Goal: Entertainment & Leisure: Consume media (video, audio)

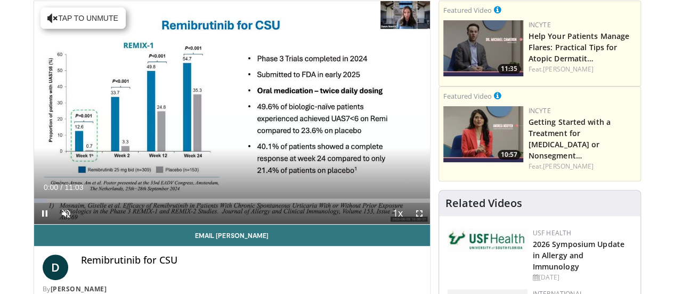
scroll to position [82, 0]
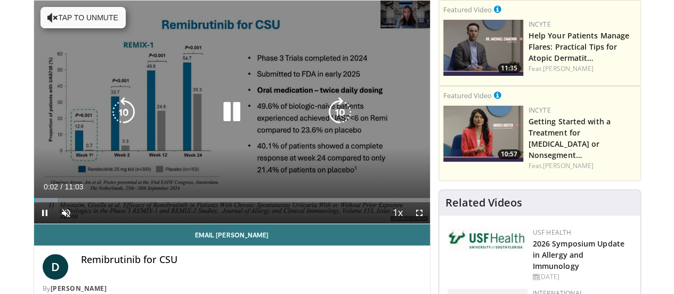
click at [221, 119] on icon "Video Player" at bounding box center [232, 112] width 30 height 30
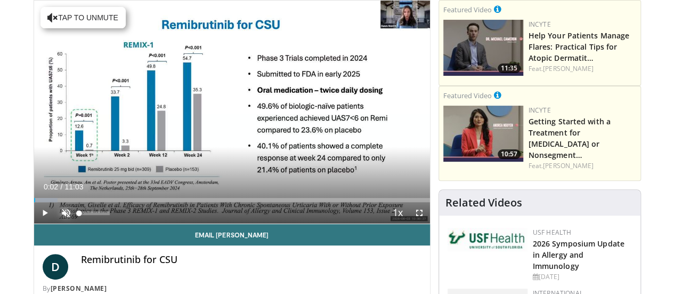
click at [55, 223] on span "Video Player" at bounding box center [65, 212] width 21 height 21
click at [34, 223] on span "Video Player" at bounding box center [44, 212] width 21 height 21
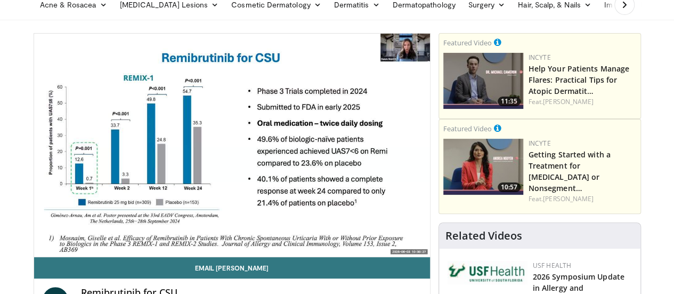
scroll to position [51, 0]
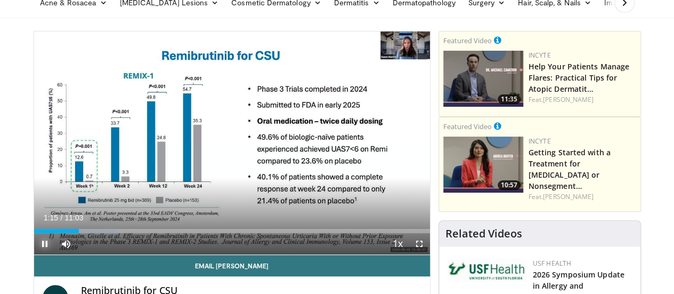
click at [34, 254] on span "Video Player" at bounding box center [44, 243] width 21 height 21
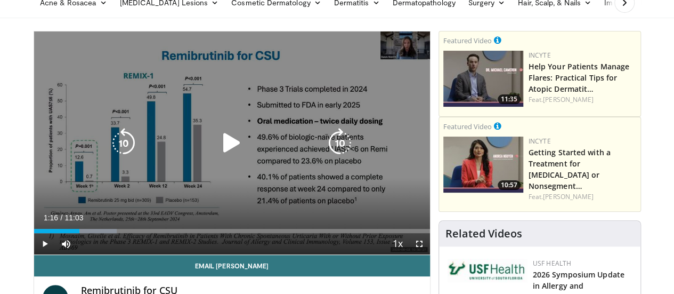
click at [222, 156] on icon "Video Player" at bounding box center [232, 143] width 30 height 30
click at [217, 152] on icon "Video Player" at bounding box center [232, 143] width 30 height 30
click at [219, 150] on icon "Video Player" at bounding box center [232, 143] width 30 height 30
click at [221, 156] on icon "Video Player" at bounding box center [232, 143] width 30 height 30
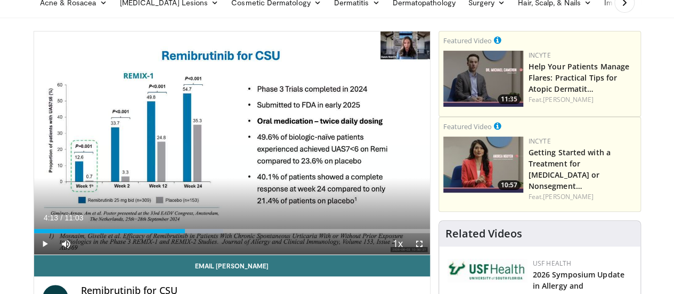
click at [466, 288] on div at bounding box center [488, 285] width 80 height 54
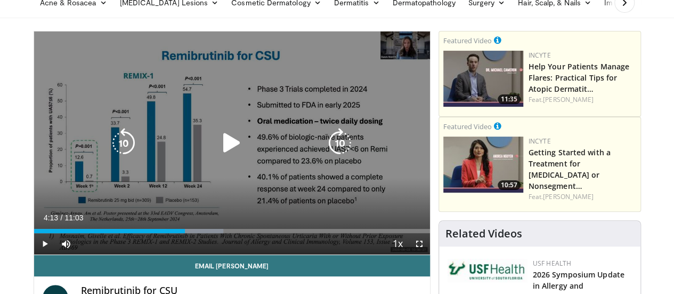
click at [218, 149] on icon "Video Player" at bounding box center [232, 143] width 30 height 30
click at [227, 157] on icon "Video Player" at bounding box center [232, 143] width 30 height 30
click at [219, 150] on icon "Video Player" at bounding box center [232, 143] width 30 height 30
click at [222, 151] on icon "Video Player" at bounding box center [232, 143] width 30 height 30
click at [219, 147] on icon "Video Player" at bounding box center [232, 143] width 30 height 30
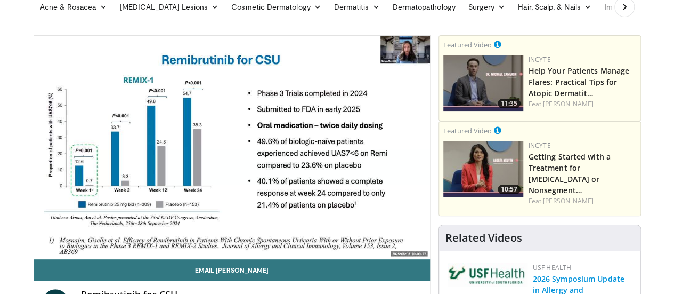
scroll to position [47, 0]
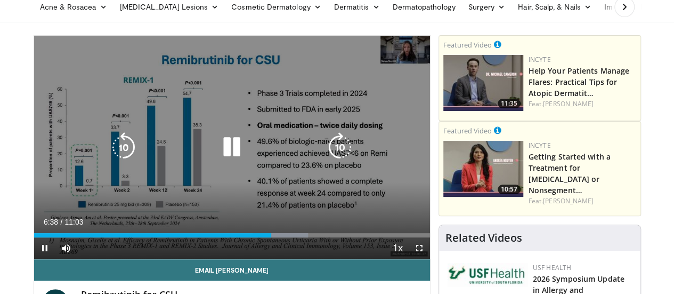
click at [221, 152] on icon "Video Player" at bounding box center [232, 147] width 30 height 30
click at [217, 156] on icon "Video Player" at bounding box center [232, 147] width 30 height 30
click at [222, 158] on icon "Video Player" at bounding box center [232, 147] width 30 height 30
click at [222, 153] on icon "Video Player" at bounding box center [232, 147] width 30 height 30
click at [226, 150] on icon "Video Player" at bounding box center [232, 147] width 30 height 30
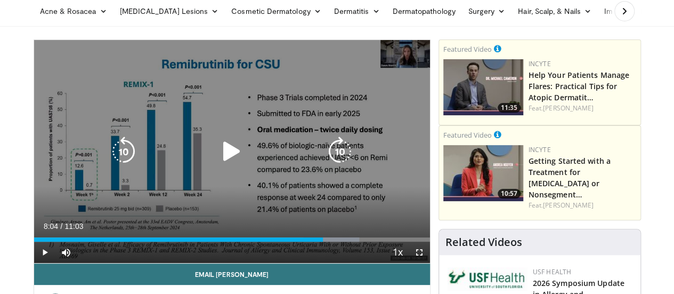
scroll to position [42, 0]
